Goal: Check status: Check status

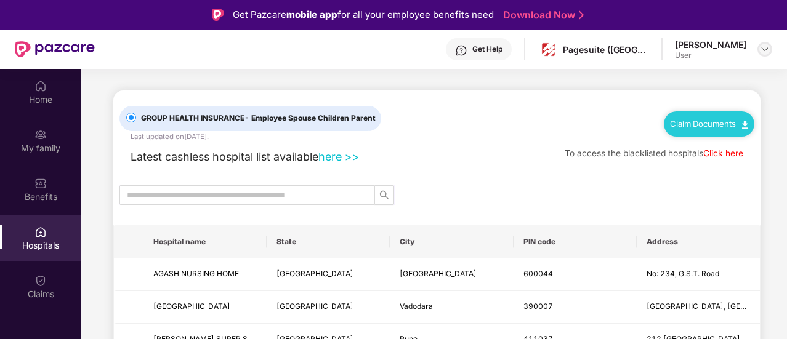
click at [770, 44] on div at bounding box center [765, 49] width 15 height 15
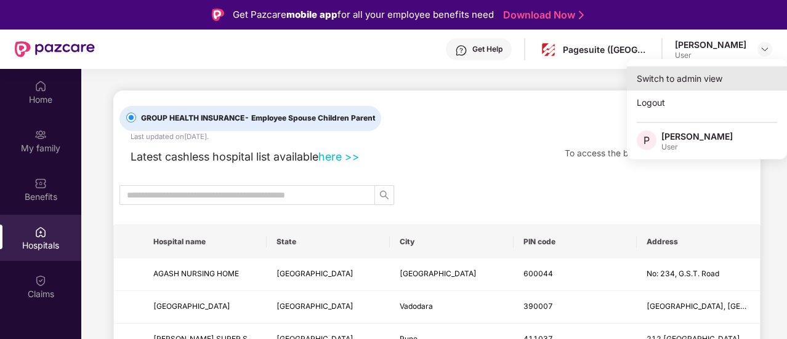
click at [699, 81] on div "Switch to admin view" at bounding box center [707, 79] width 160 height 24
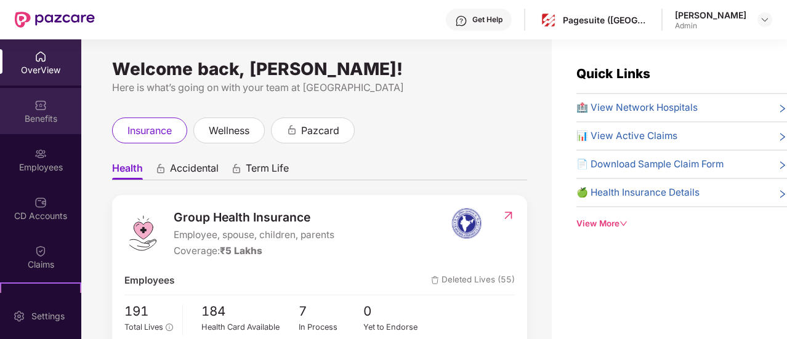
click at [37, 131] on div "Benefits" at bounding box center [40, 111] width 81 height 46
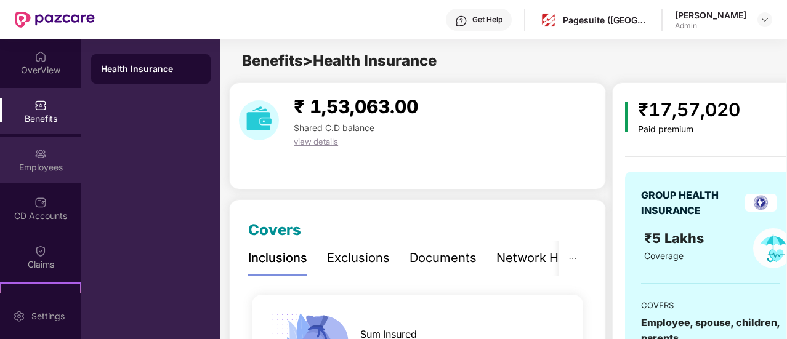
click at [41, 170] on div "Employees" at bounding box center [40, 167] width 81 height 12
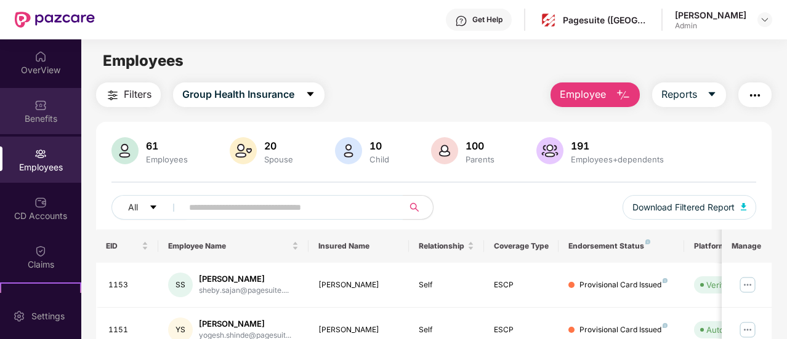
click at [34, 122] on div "Benefits" at bounding box center [40, 119] width 81 height 12
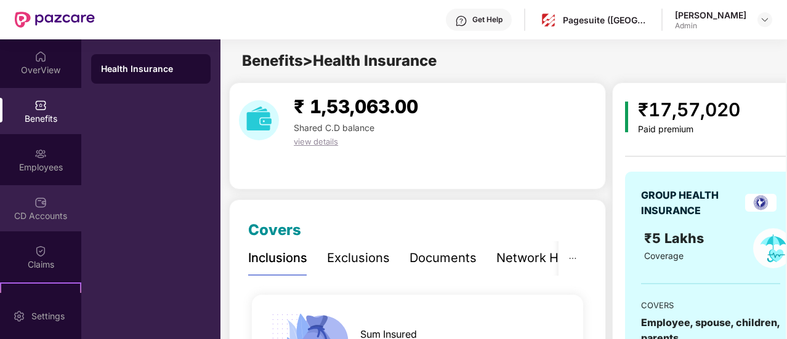
click at [37, 211] on div "CD Accounts" at bounding box center [40, 216] width 81 height 12
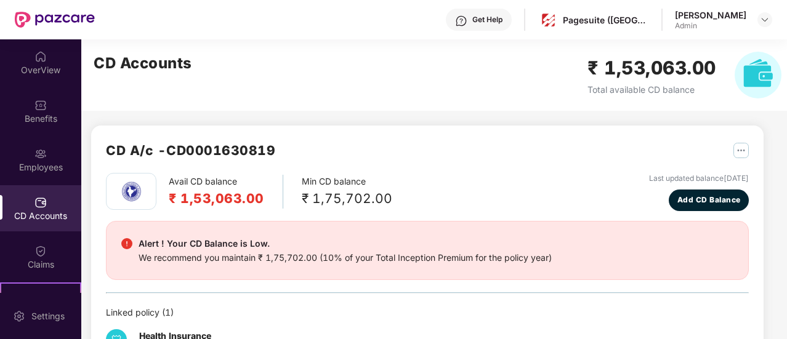
scroll to position [59, 0]
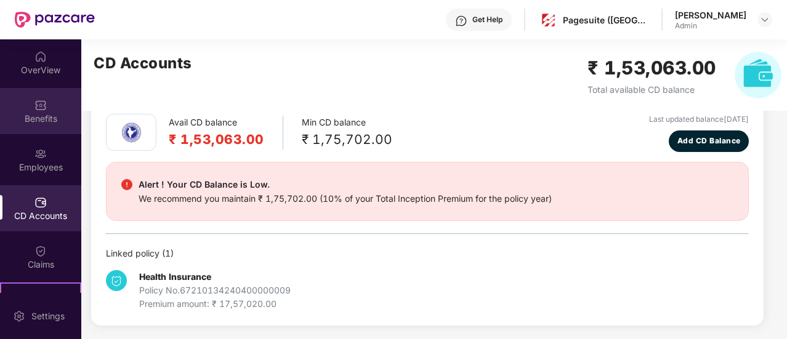
click at [35, 118] on div "Benefits" at bounding box center [40, 119] width 81 height 12
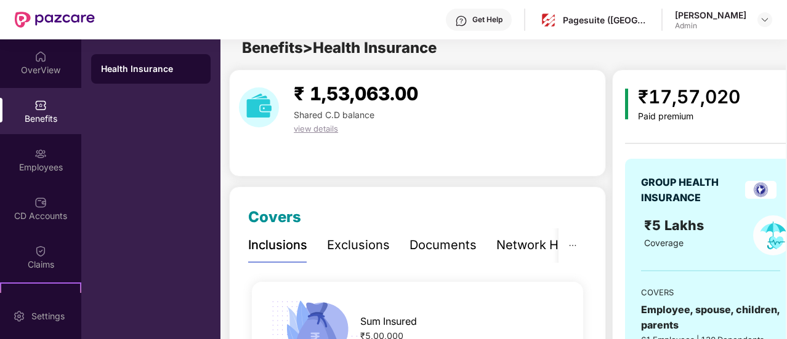
scroll to position [0, 0]
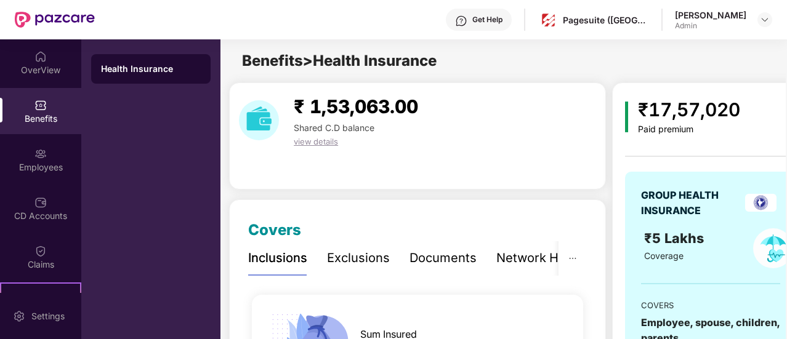
click at [23, 113] on div "Benefits" at bounding box center [40, 119] width 81 height 12
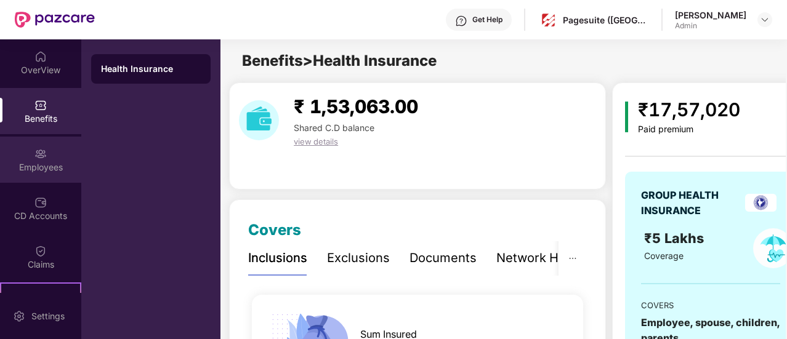
click at [53, 150] on div "Employees" at bounding box center [40, 160] width 81 height 46
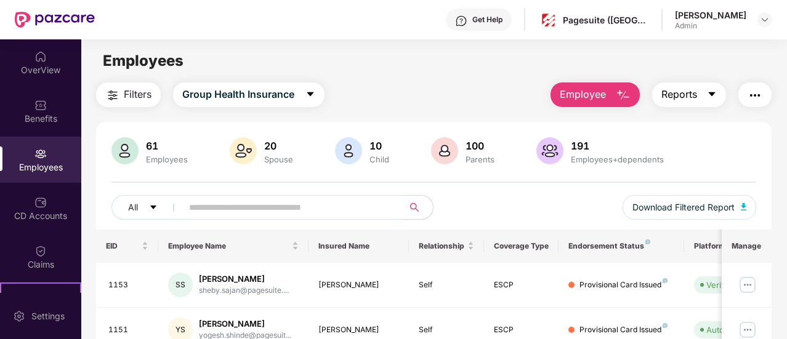
click at [675, 95] on span "Reports" at bounding box center [679, 94] width 36 height 15
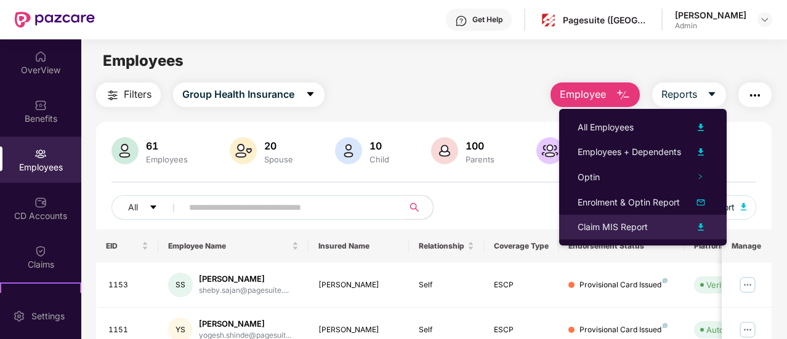
click at [703, 225] on img at bounding box center [700, 227] width 15 height 15
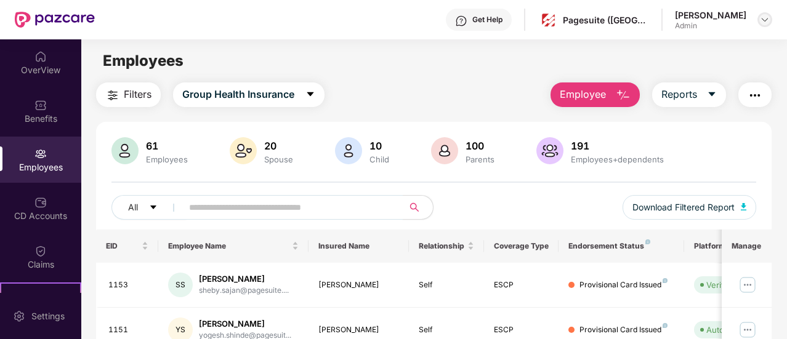
click at [763, 16] on img at bounding box center [765, 20] width 10 height 10
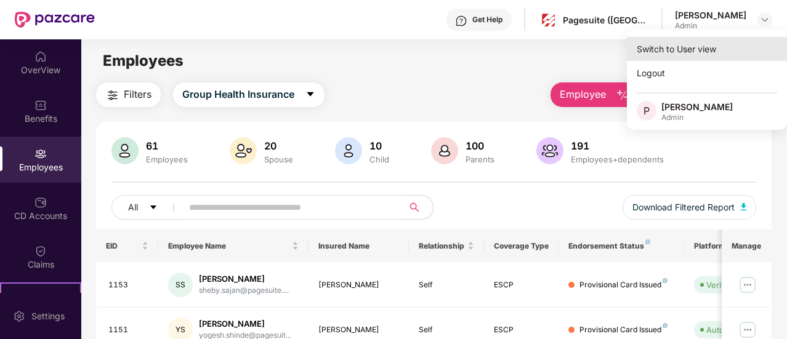
click at [701, 40] on div "Switch to User view" at bounding box center [707, 49] width 160 height 24
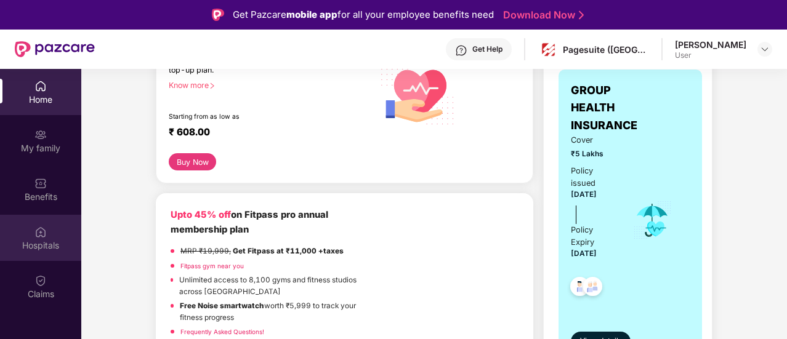
scroll to position [227, 0]
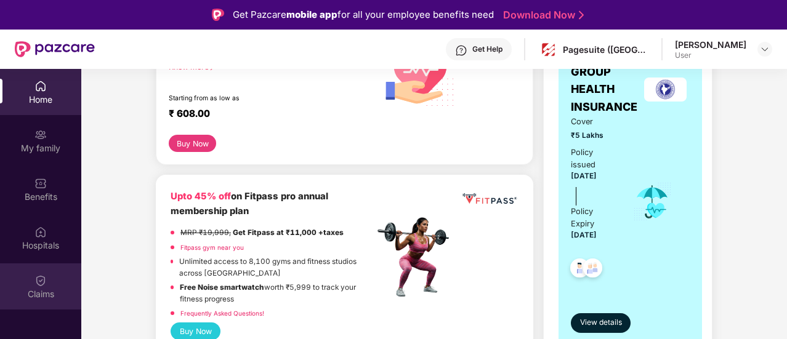
click at [36, 301] on div "Claims" at bounding box center [40, 287] width 81 height 46
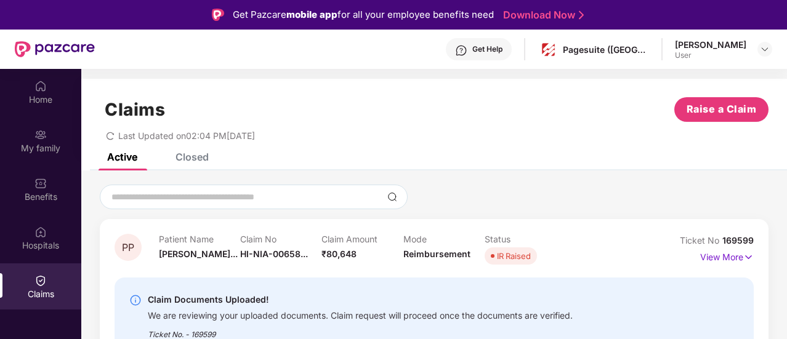
scroll to position [69, 0]
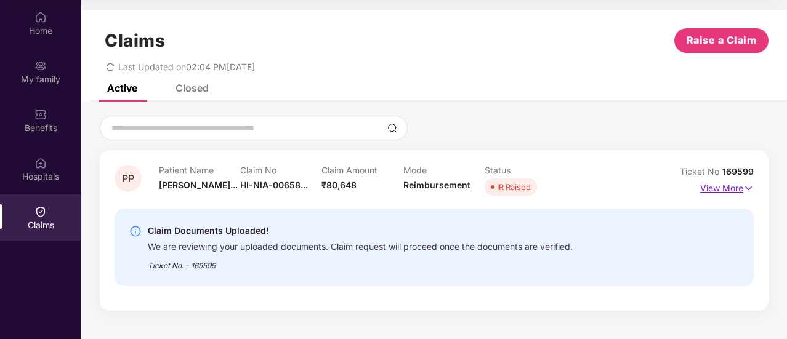
click at [745, 187] on img at bounding box center [748, 189] width 10 height 14
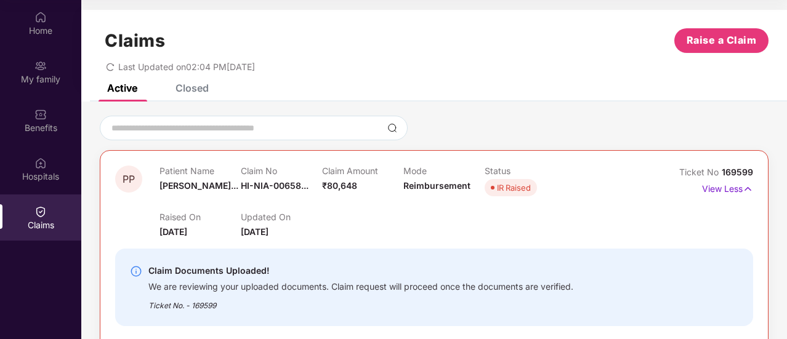
scroll to position [15, 0]
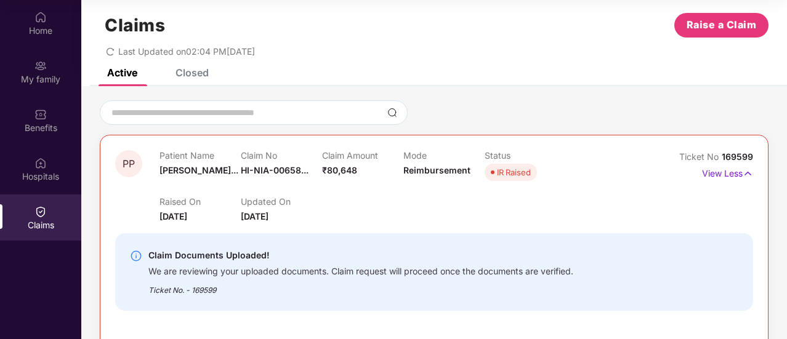
click at [198, 73] on div "Closed" at bounding box center [192, 73] width 33 height 12
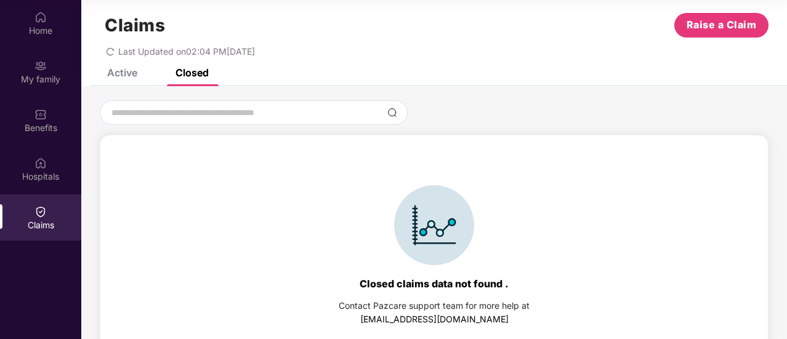
click at [141, 75] on div "Active Closed" at bounding box center [149, 72] width 120 height 27
click at [126, 74] on div "Active" at bounding box center [122, 73] width 30 height 12
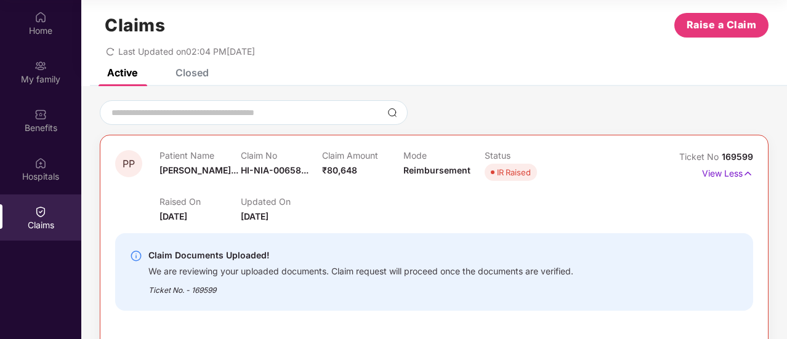
click at [126, 74] on div "Active" at bounding box center [122, 73] width 30 height 12
click at [110, 48] on icon "redo" at bounding box center [110, 51] width 9 height 9
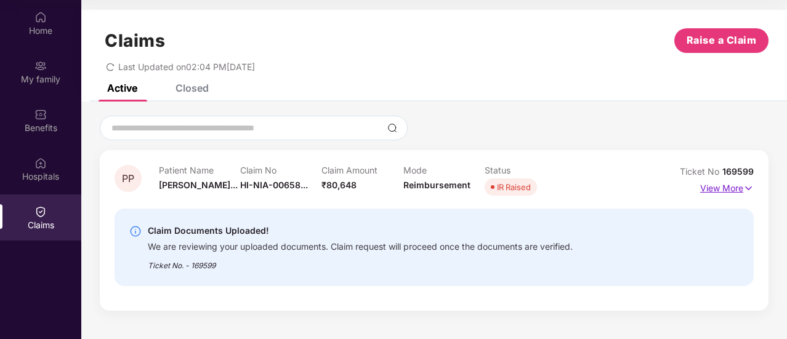
click at [742, 187] on p "View More" at bounding box center [727, 187] width 54 height 17
